Goal: Check status: Check status

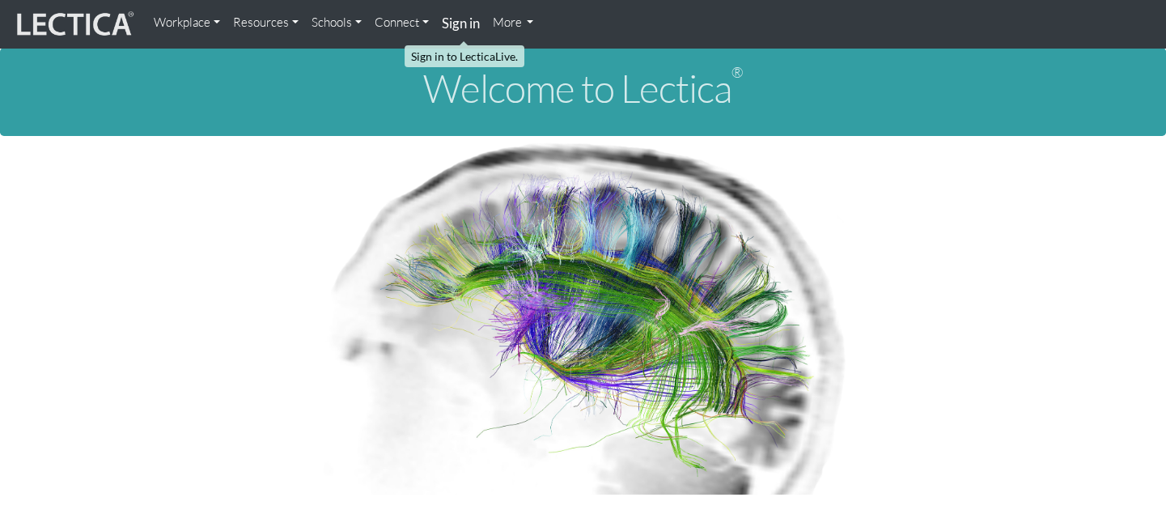
click at [458, 28] on strong "Sign in" at bounding box center [461, 23] width 38 height 17
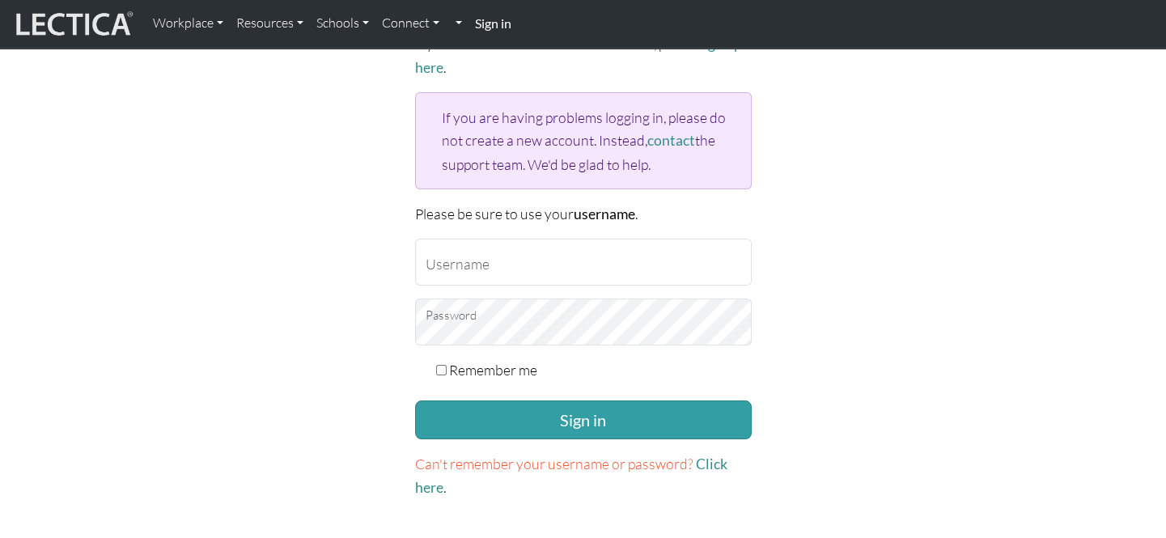
scroll to position [146, 0]
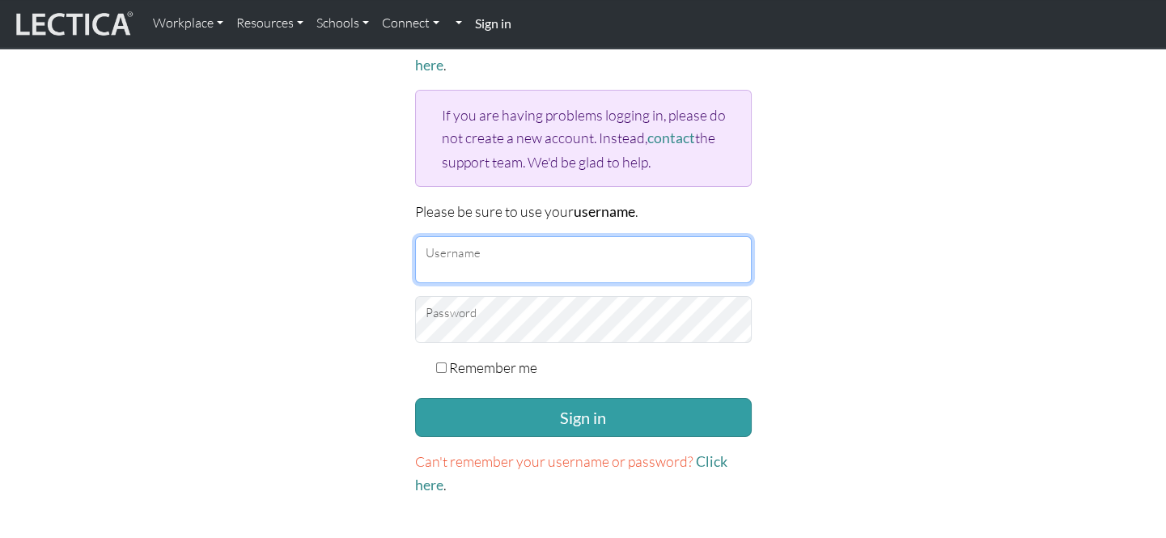
click at [523, 243] on input "Username" at bounding box center [583, 259] width 337 height 47
type input "7"
type input "donutbaker"
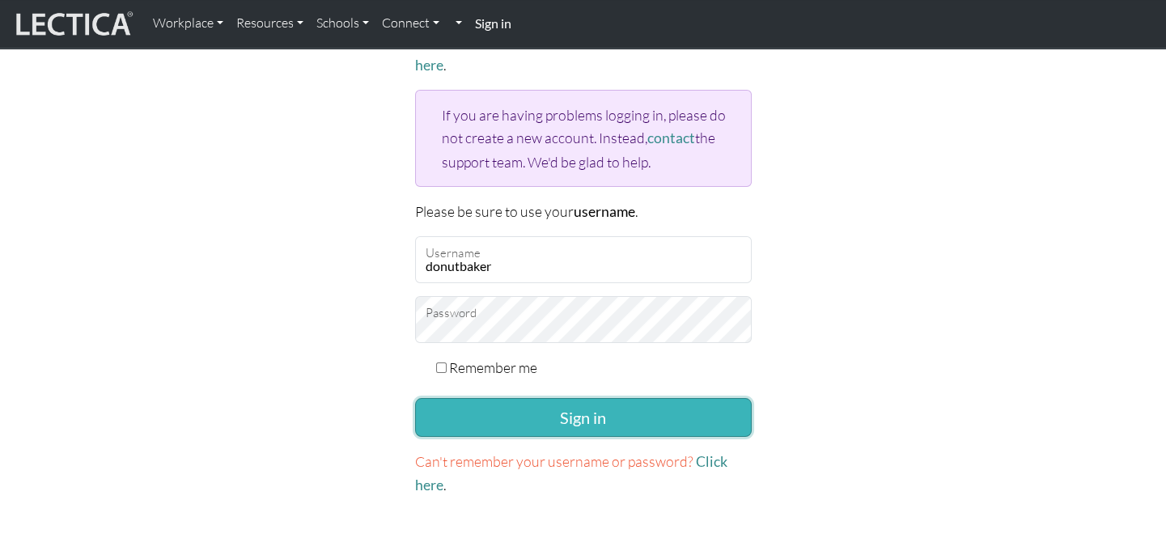
click at [569, 412] on button "Sign in" at bounding box center [583, 417] width 337 height 39
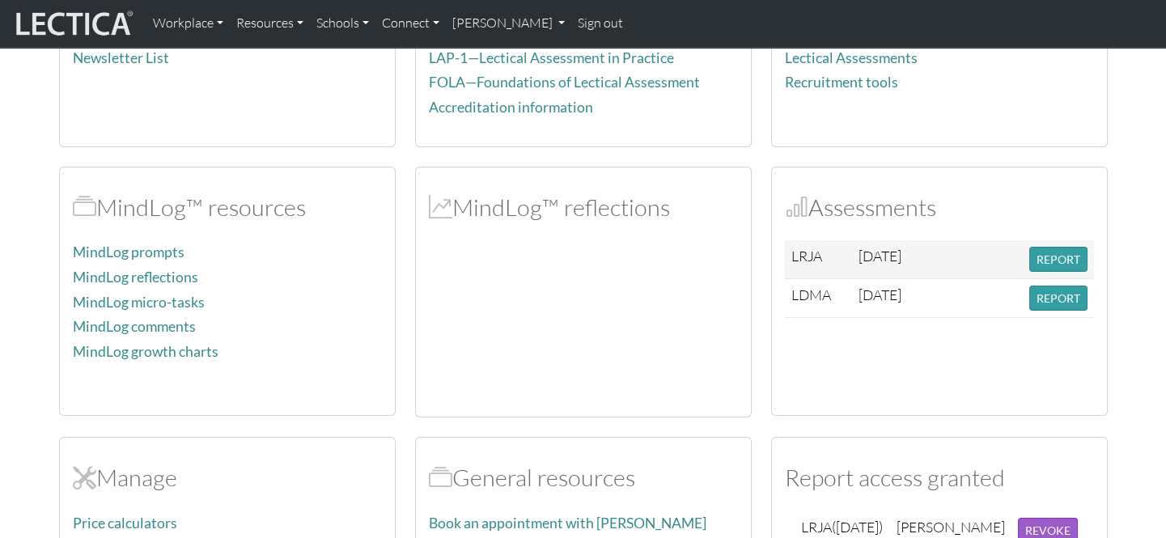
scroll to position [294, 0]
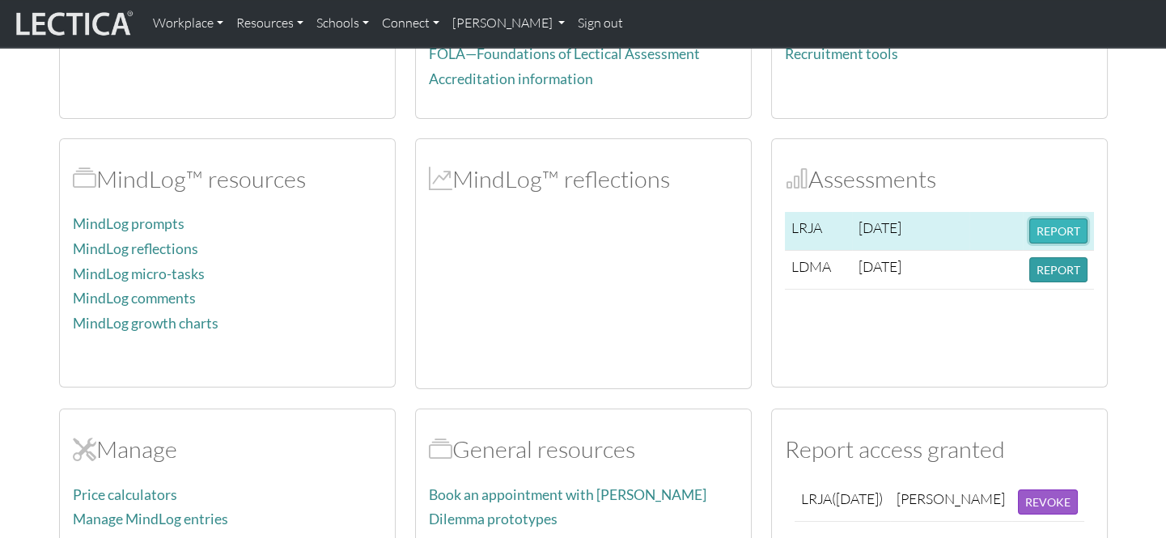
click at [1046, 230] on button "REPORT" at bounding box center [1058, 230] width 58 height 25
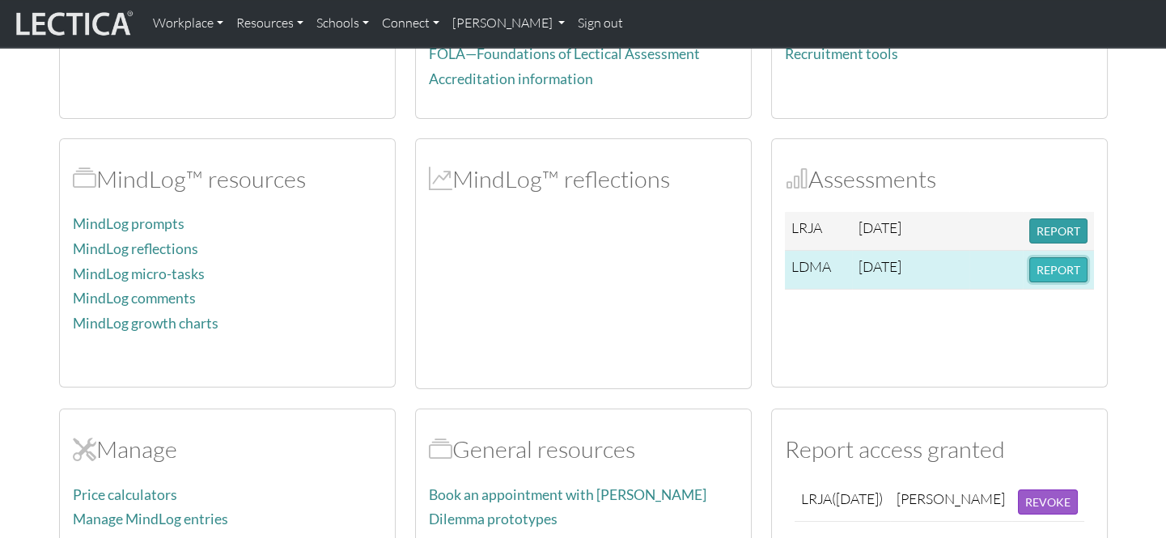
click at [1048, 265] on button "REPORT" at bounding box center [1058, 269] width 58 height 25
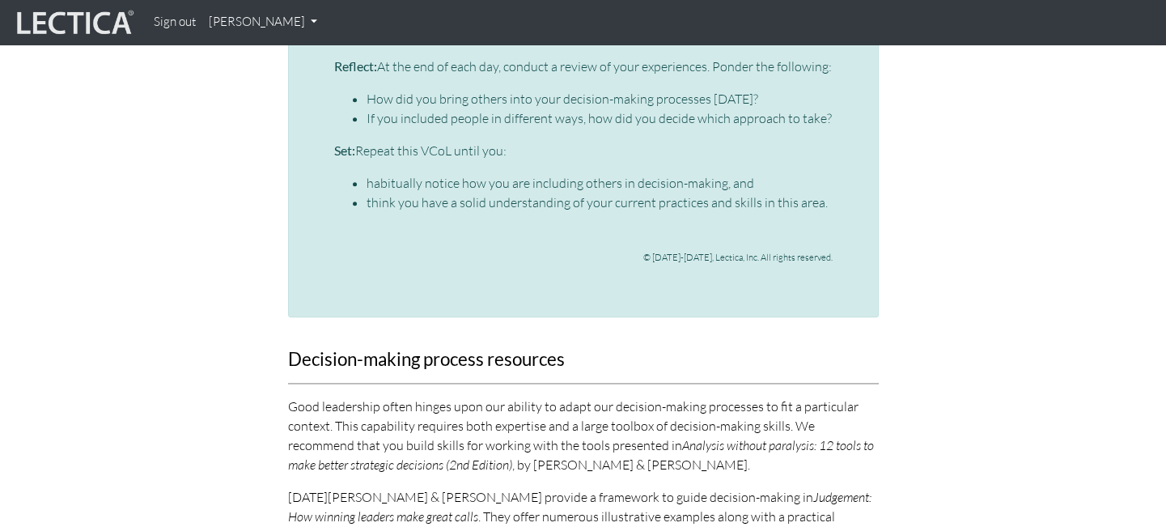
scroll to position [4117, 0]
